Goal: Browse casually

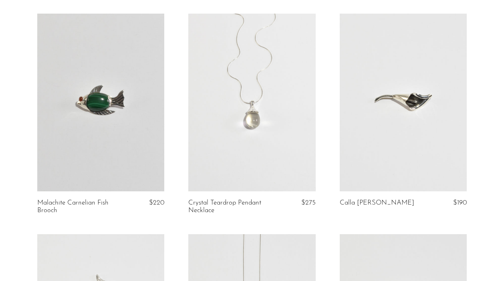
scroll to position [282, 0]
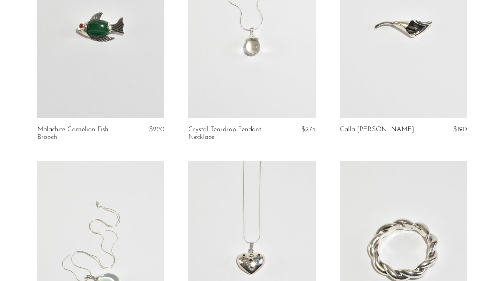
scroll to position [361, 0]
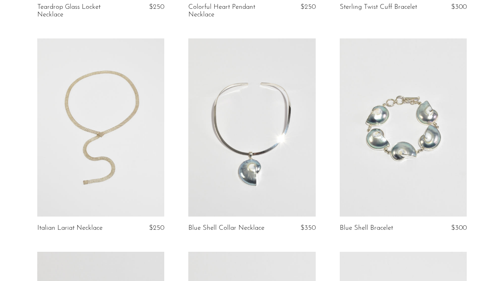
scroll to position [701, 0]
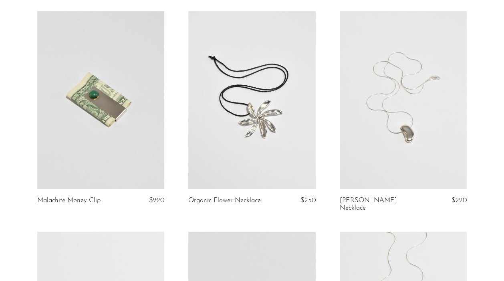
scroll to position [63, 0]
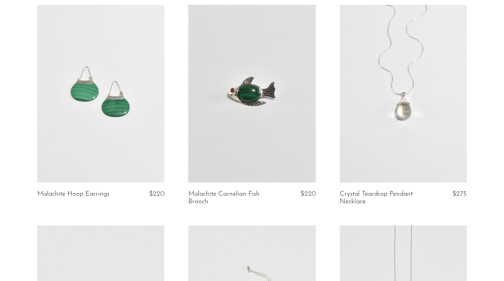
scroll to position [319, 0]
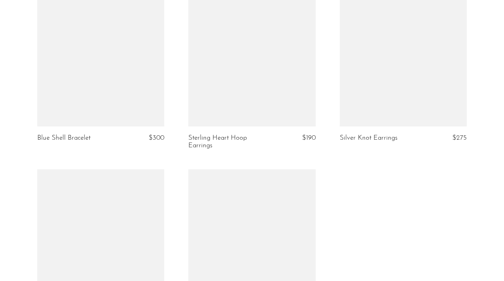
scroll to position [1001, 0]
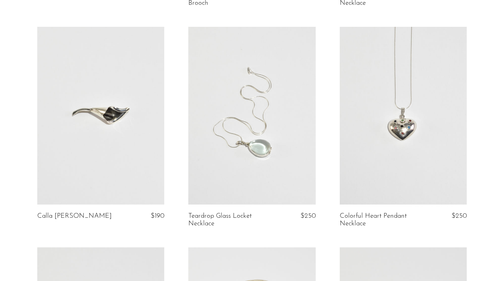
scroll to position [488, 0]
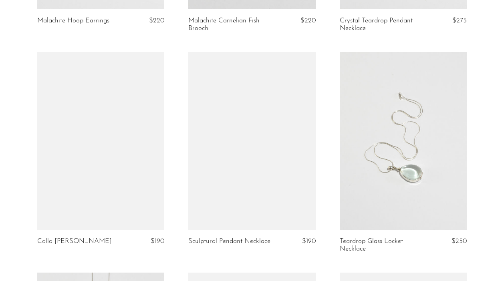
scroll to position [501, 0]
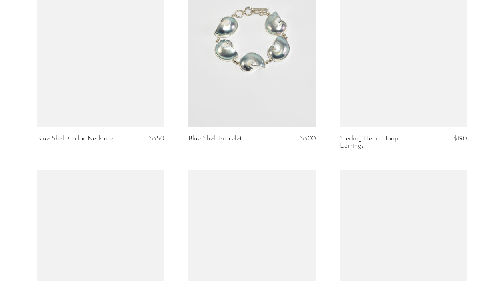
scroll to position [1006, 0]
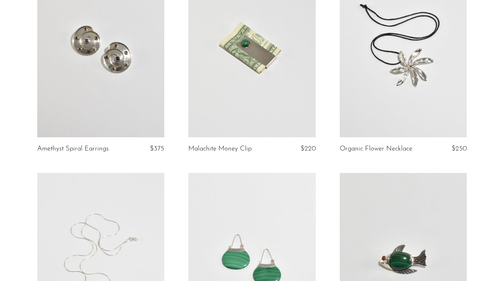
scroll to position [114, 0]
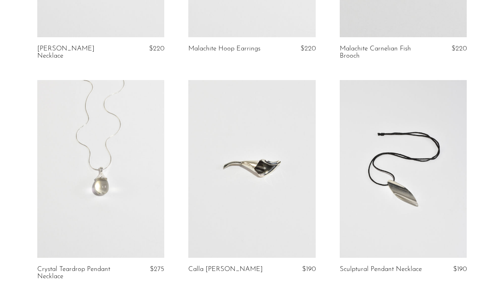
scroll to position [429, 0]
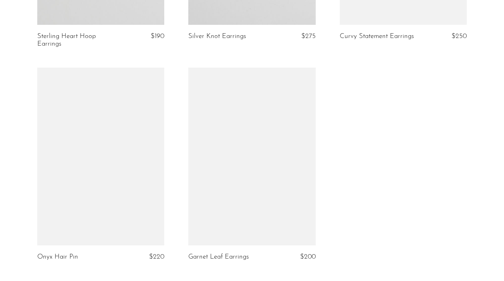
scroll to position [1318, 0]
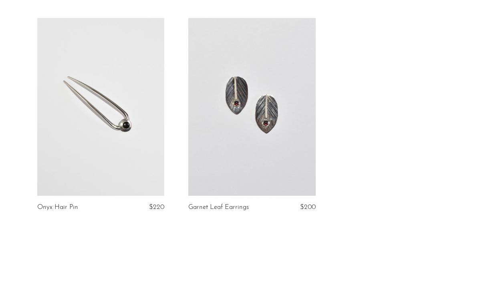
scroll to position [1365, 0]
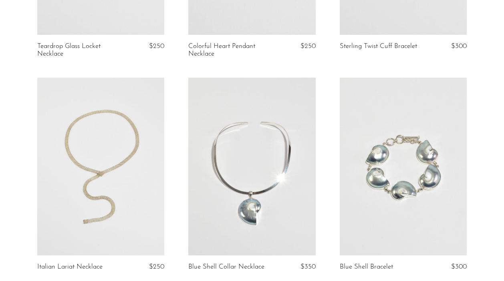
scroll to position [788, 0]
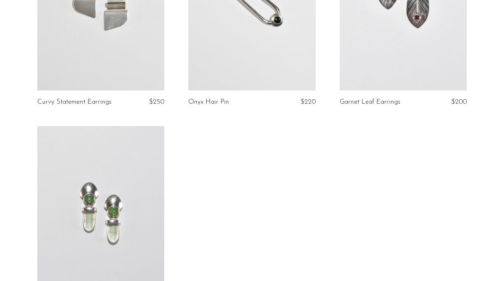
scroll to position [1472, 0]
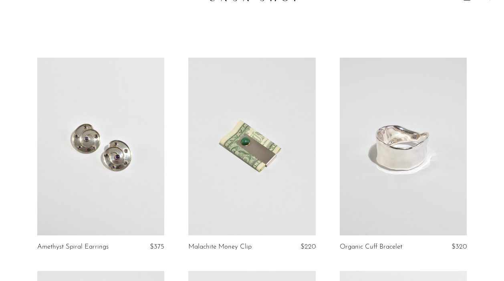
scroll to position [19, 0]
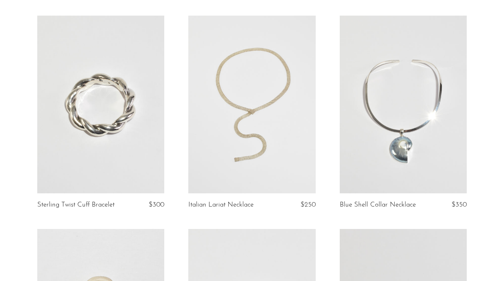
scroll to position [930, 0]
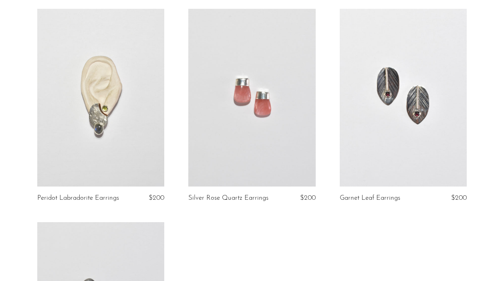
scroll to position [1590, 0]
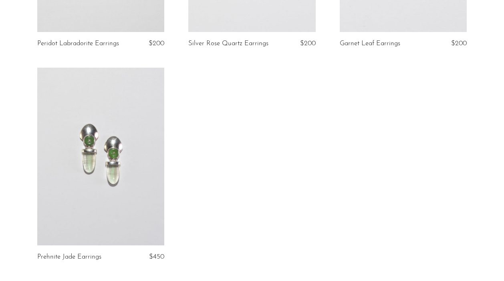
scroll to position [1744, 0]
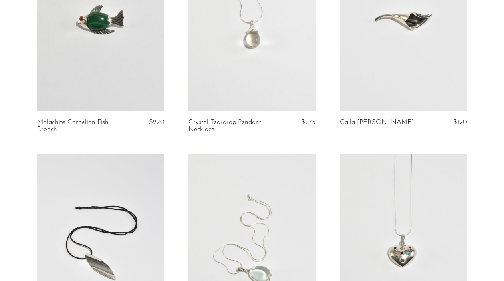
scroll to position [581, 0]
